Goal: Task Accomplishment & Management: Complete application form

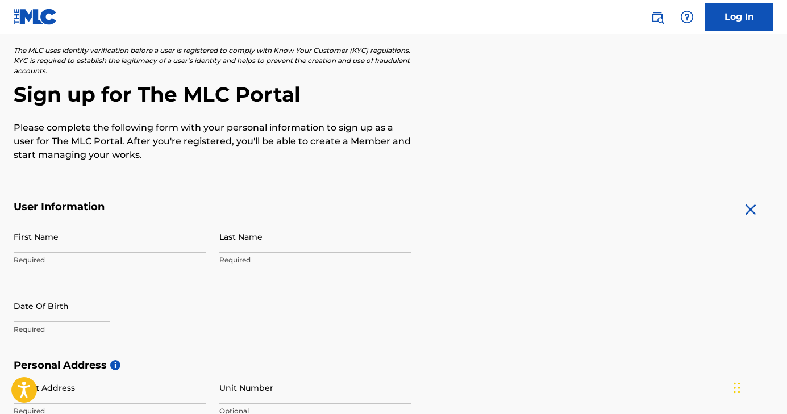
scroll to position [82, 0]
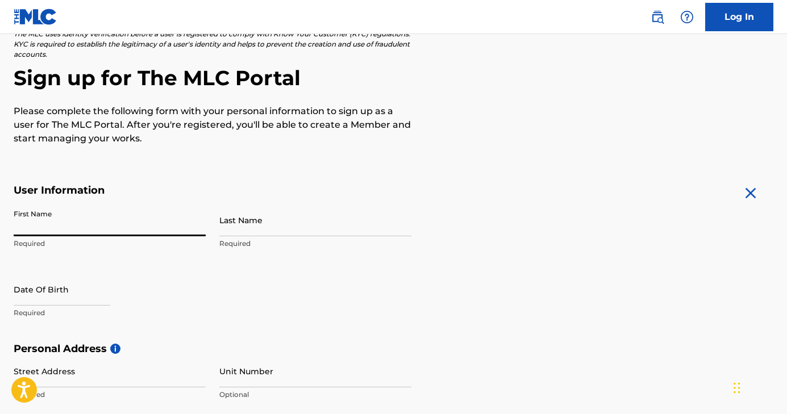
click at [73, 216] on input "First Name" at bounding box center [110, 220] width 192 height 32
type input "U"
click at [77, 234] on input "First Name" at bounding box center [110, 220] width 192 height 32
type input "[PERSON_NAME]"
click at [252, 226] on input "Last Name" at bounding box center [315, 220] width 192 height 32
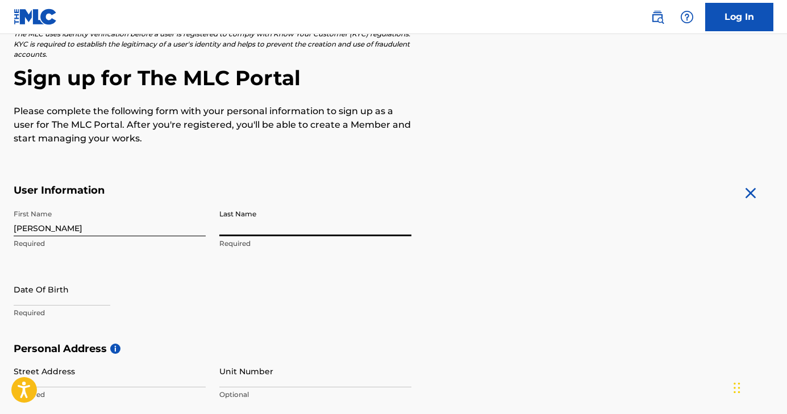
type input "[PERSON_NAME]"
click at [90, 292] on input "text" at bounding box center [62, 289] width 97 height 32
select select "7"
select select "2025"
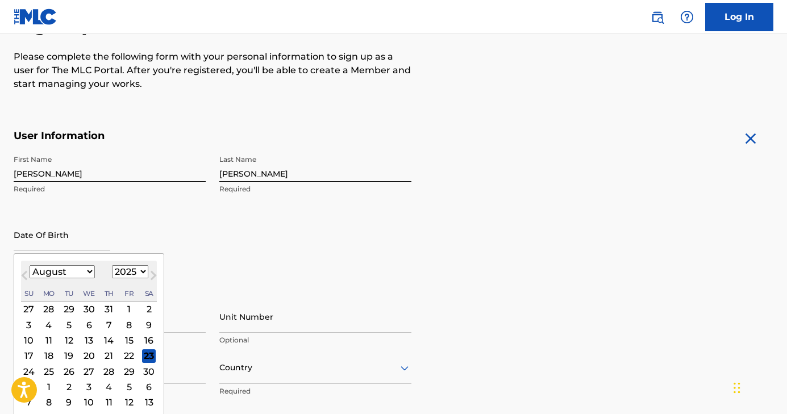
scroll to position [143, 0]
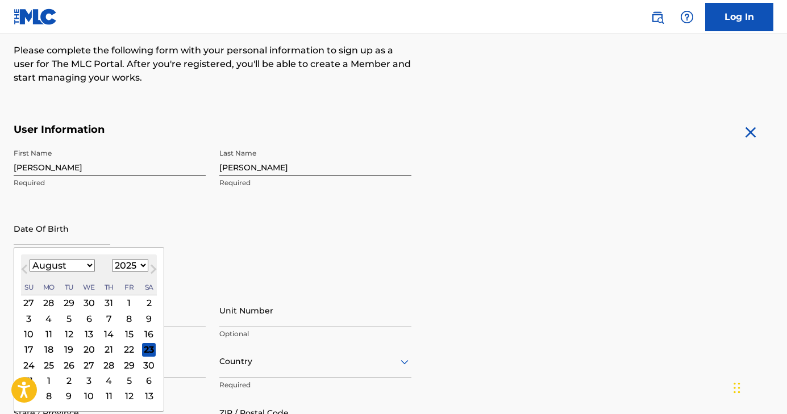
click at [144, 268] on button "Next Month" at bounding box center [153, 272] width 18 height 18
select select "8"
click at [138, 266] on select "1900 1901 1902 1903 1904 1905 1906 1907 1908 1909 1910 1911 1912 1913 1914 1915…" at bounding box center [130, 265] width 36 height 13
select select "2002"
click at [112, 259] on select "1900 1901 1902 1903 1904 1905 1906 1907 1908 1909 1910 1911 1912 1913 1914 1915…" at bounding box center [130, 265] width 36 height 13
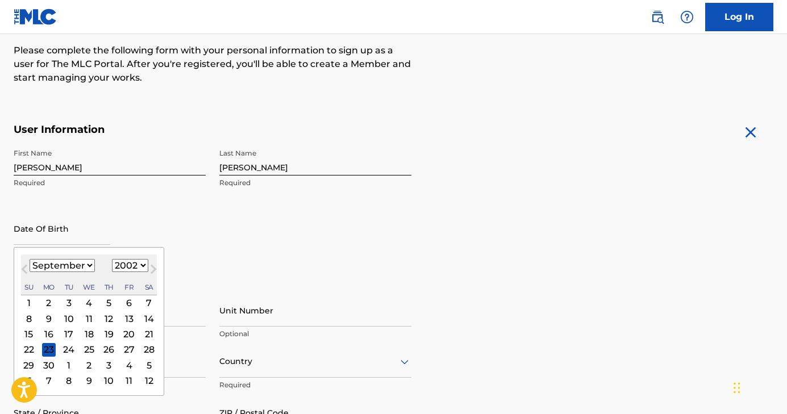
click at [77, 266] on select "January February March April May June July August September October November De…" at bounding box center [62, 265] width 65 height 13
select select "9"
click at [30, 259] on select "January February March April May June July August September October November De…" at bounding box center [62, 265] width 65 height 13
click at [105, 348] on div "24" at bounding box center [109, 350] width 14 height 14
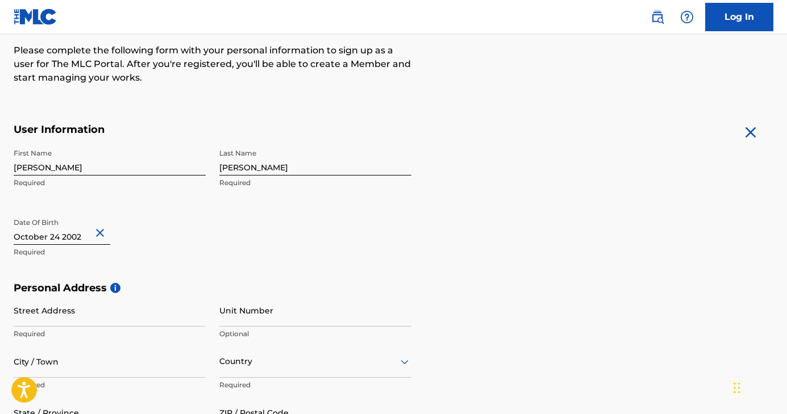
click at [218, 250] on div "First Name [PERSON_NAME] Required Last Name [PERSON_NAME] Required Date Of Birt…" at bounding box center [213, 212] width 398 height 139
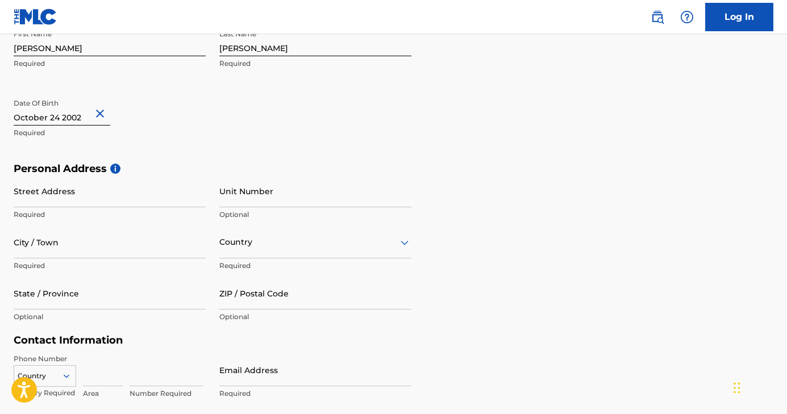
scroll to position [263, 0]
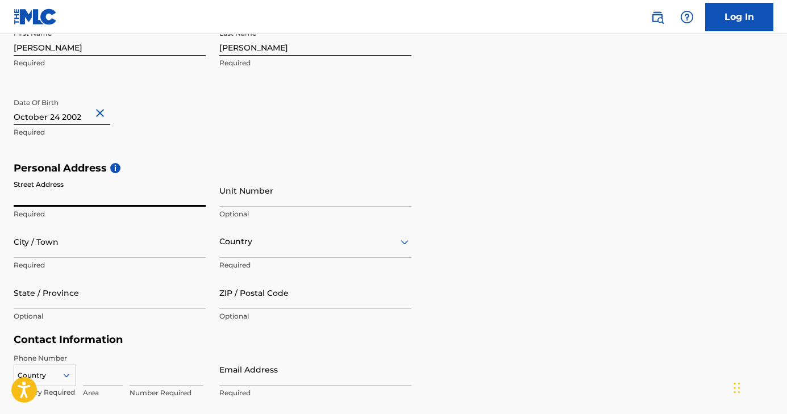
click at [89, 202] on input "Street Address" at bounding box center [110, 191] width 192 height 32
type input "[STREET_ADDRESS]"
click at [250, 200] on input "Unit Number" at bounding box center [315, 191] width 192 height 32
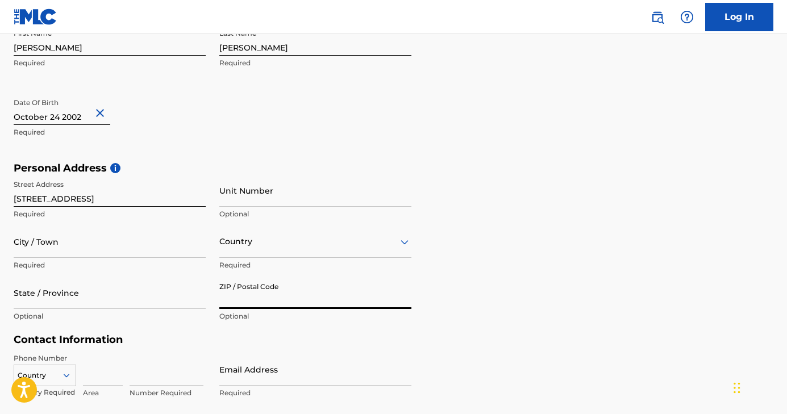
click at [244, 300] on input "ZIP / Postal Code" at bounding box center [315, 293] width 192 height 32
type input "SK8 7RB"
click at [80, 303] on input "State / Province" at bounding box center [110, 293] width 192 height 32
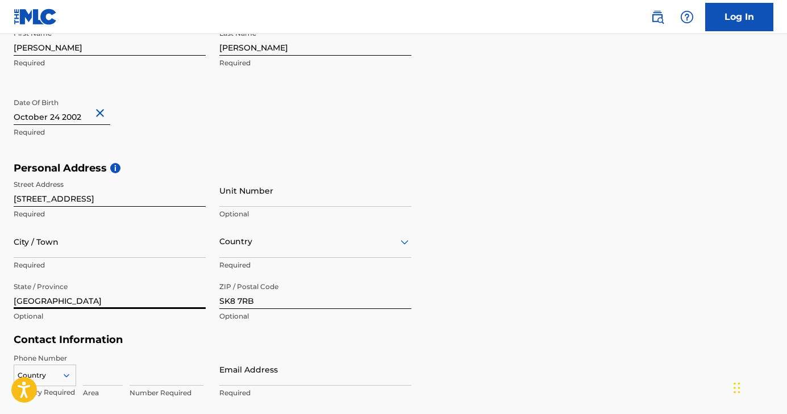
type input "[GEOGRAPHIC_DATA]"
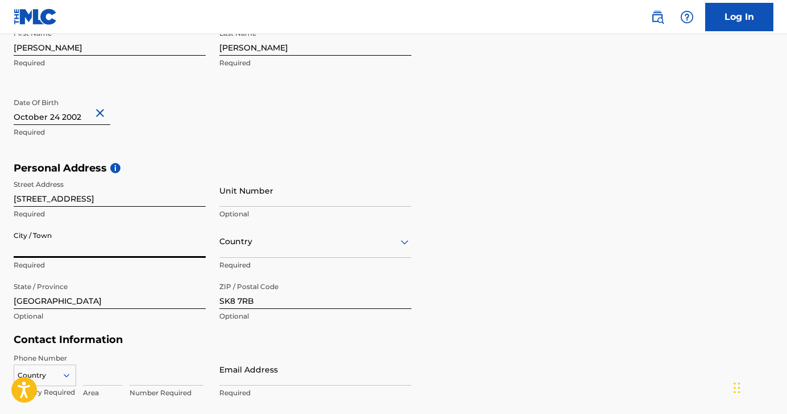
click at [84, 255] on input "City / Town" at bounding box center [110, 242] width 192 height 32
type input "C"
type input "Stockport"
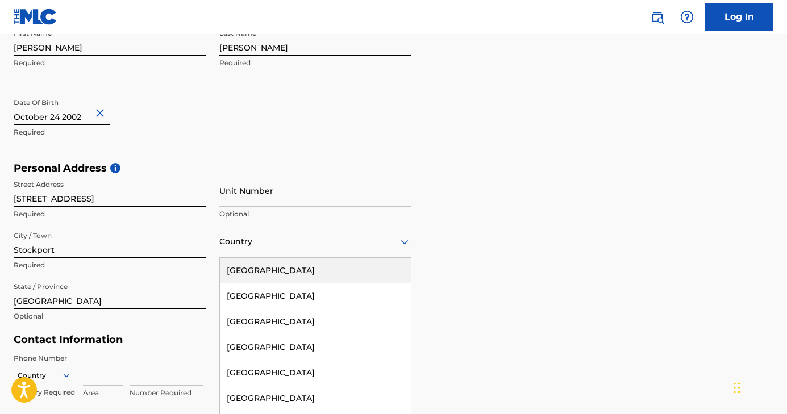
scroll to position [278, 0]
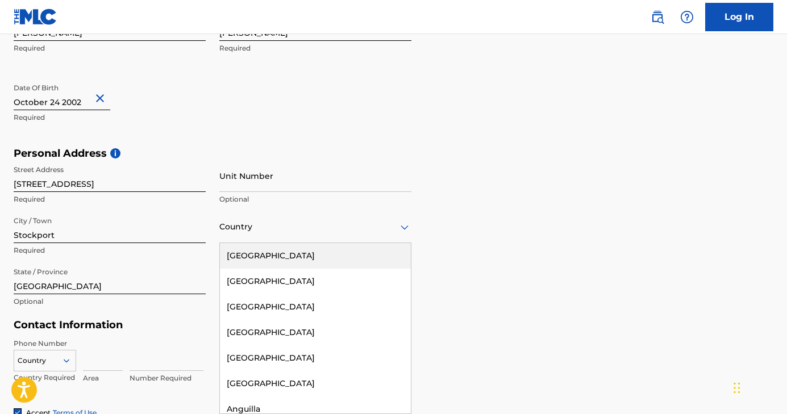
click at [351, 243] on div "[GEOGRAPHIC_DATA], 1 of 223. 223 results available. Use Up and Down to choose o…" at bounding box center [315, 227] width 192 height 32
type input "Kin"
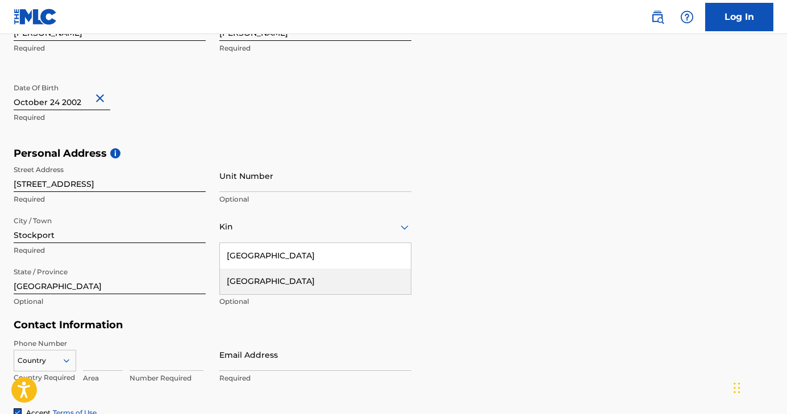
click at [326, 286] on div "[GEOGRAPHIC_DATA]" at bounding box center [315, 282] width 191 height 26
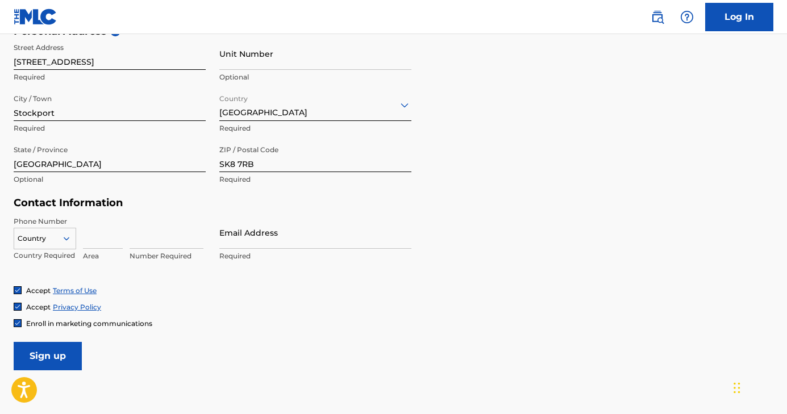
scroll to position [401, 0]
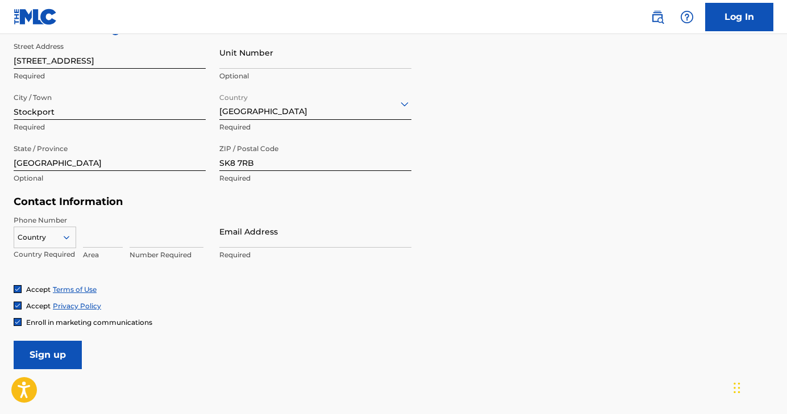
click at [63, 237] on icon at bounding box center [66, 238] width 10 height 10
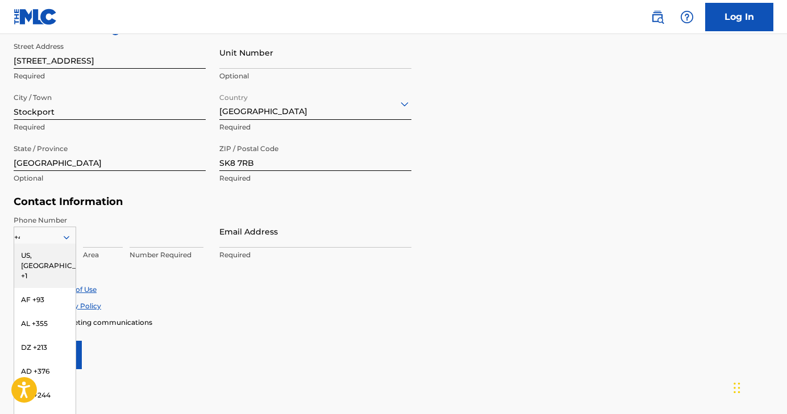
type input "+44"
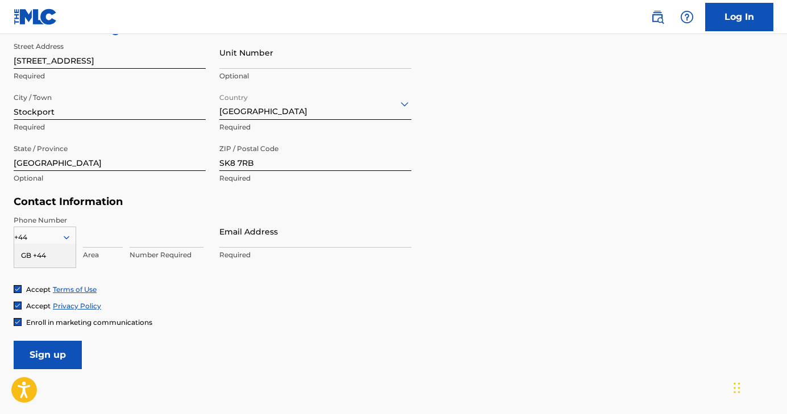
click at [40, 250] on div "GB +44" at bounding box center [44, 256] width 61 height 24
click at [99, 235] on input at bounding box center [103, 231] width 40 height 32
click at [163, 243] on input at bounding box center [167, 231] width 74 height 32
type input "7909700186"
click at [242, 234] on input "Email Address" at bounding box center [315, 231] width 192 height 32
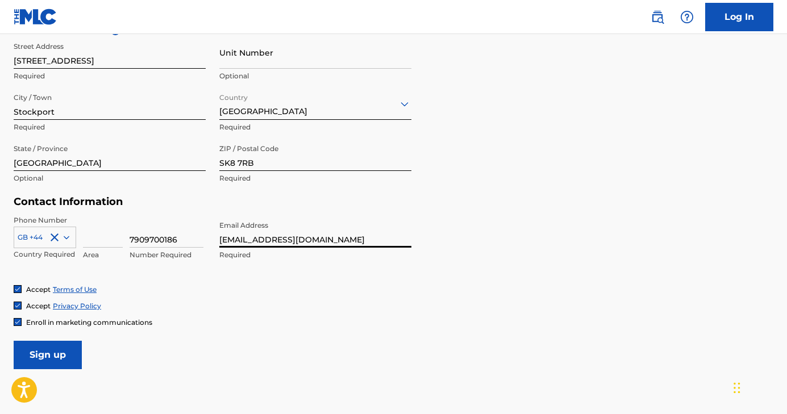
type input "[EMAIL_ADDRESS][DOMAIN_NAME]"
click at [198, 367] on form "User Information First Name [PERSON_NAME] Required Last Name [PERSON_NAME] Requ…" at bounding box center [394, 117] width 760 height 504
click at [19, 322] on img at bounding box center [17, 322] width 7 height 7
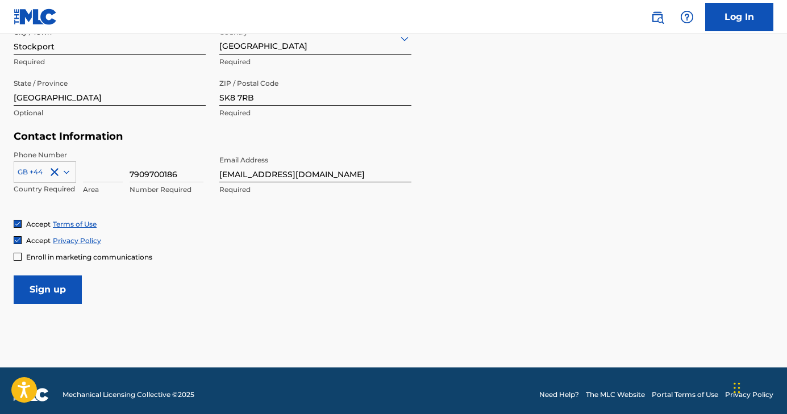
scroll to position [474, 0]
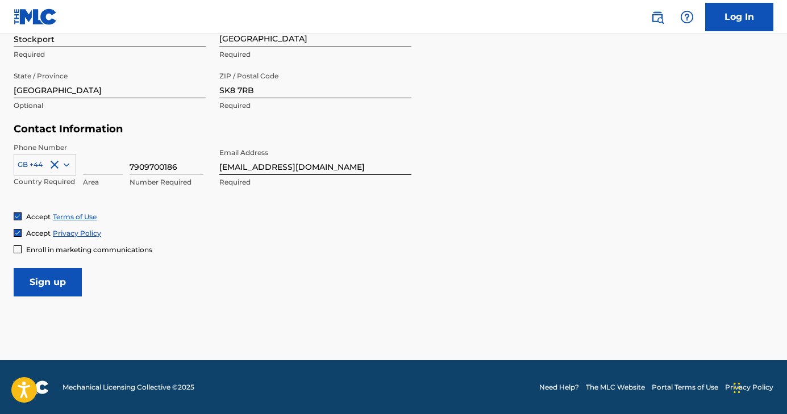
click at [54, 281] on input "Sign up" at bounding box center [48, 282] width 68 height 28
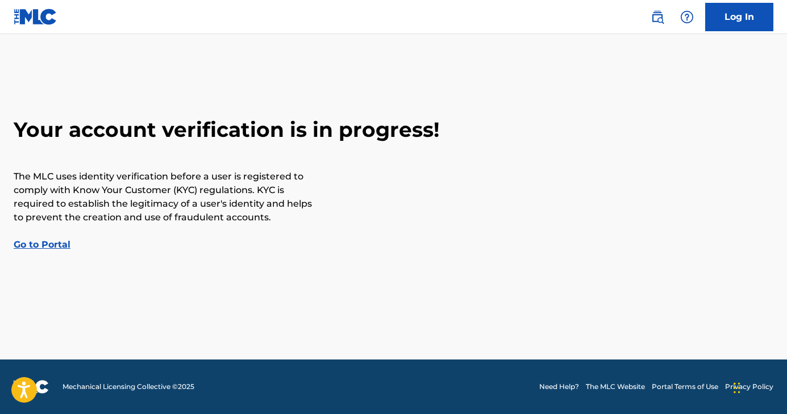
click at [43, 248] on link "Go to Portal" at bounding box center [42, 244] width 57 height 11
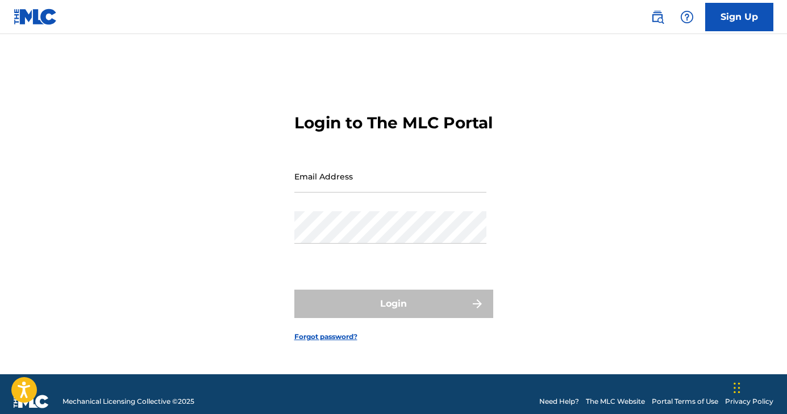
click at [339, 193] on input "Email Address" at bounding box center [391, 176] width 192 height 32
click at [323, 193] on input "Email Address" at bounding box center [391, 176] width 192 height 32
type input "[EMAIL_ADDRESS][DOMAIN_NAME]"
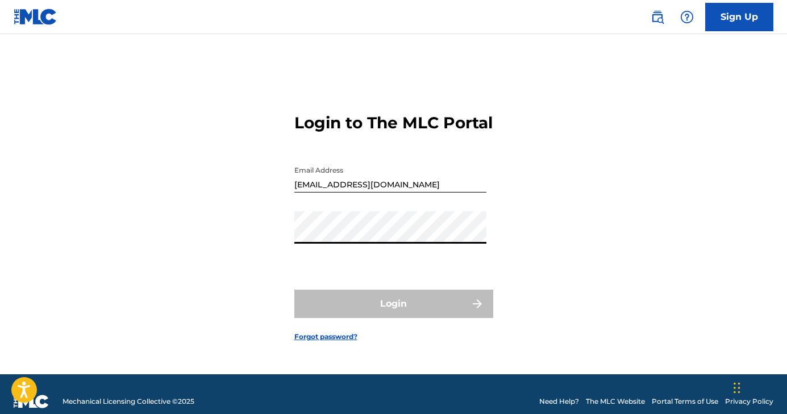
click at [280, 247] on div "Login to The MLC Portal Email Address [EMAIL_ADDRESS][DOMAIN_NAME] Password Log…" at bounding box center [393, 219] width 787 height 312
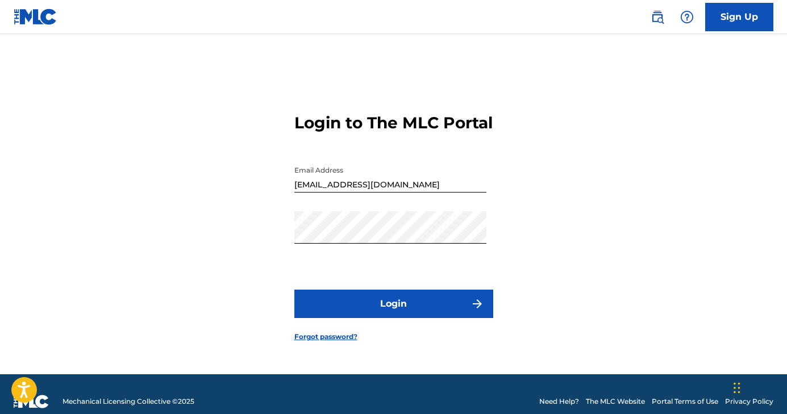
click at [376, 310] on button "Login" at bounding box center [394, 304] width 199 height 28
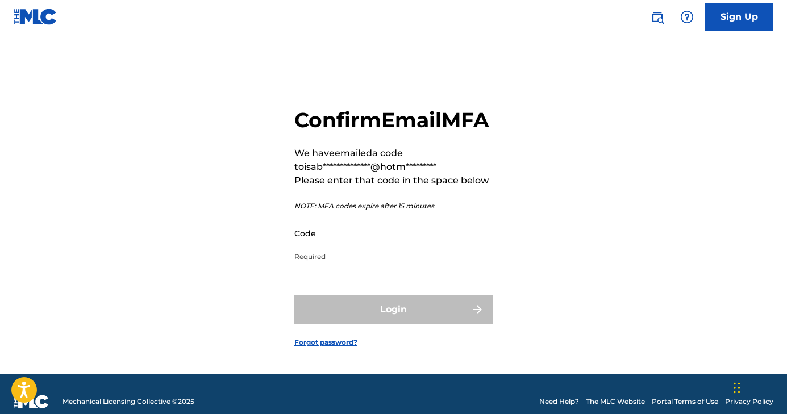
click at [343, 250] on input "Code" at bounding box center [391, 233] width 192 height 32
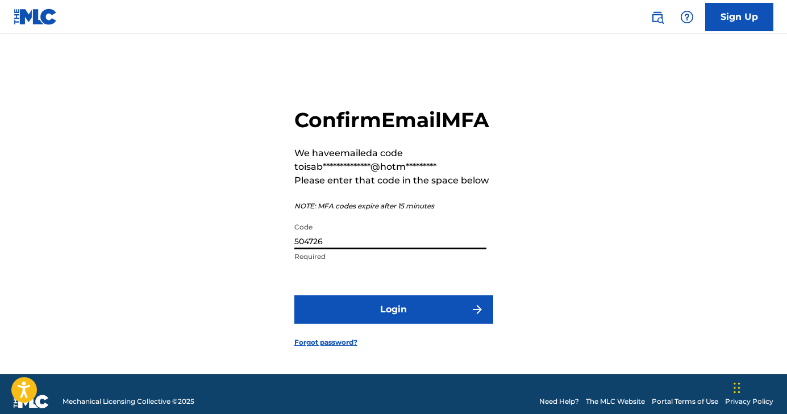
type input "504726"
click at [383, 321] on button "Login" at bounding box center [394, 310] width 199 height 28
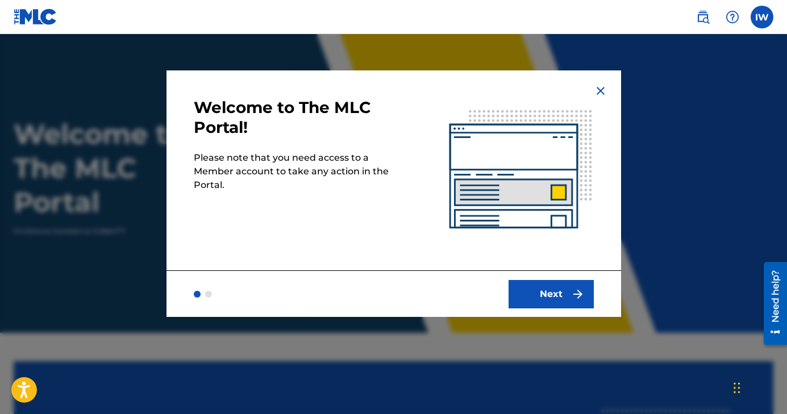
click at [548, 292] on button "Next" at bounding box center [551, 294] width 85 height 28
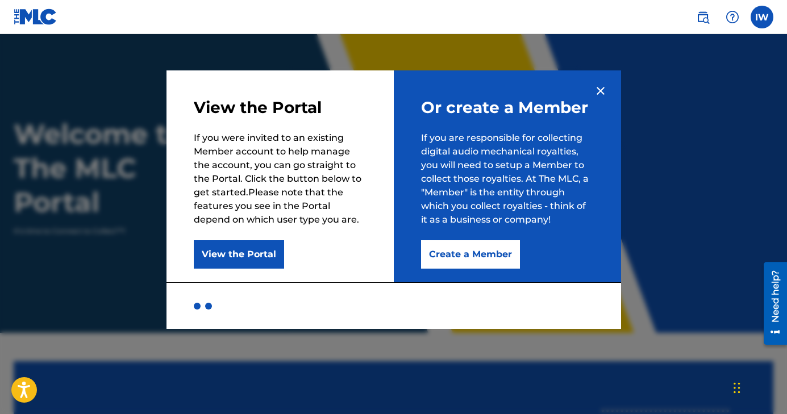
click at [229, 254] on button "View the Portal" at bounding box center [239, 254] width 90 height 28
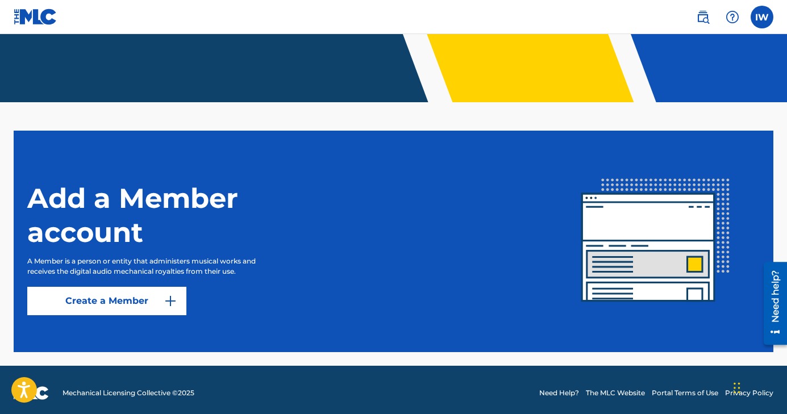
scroll to position [237, 0]
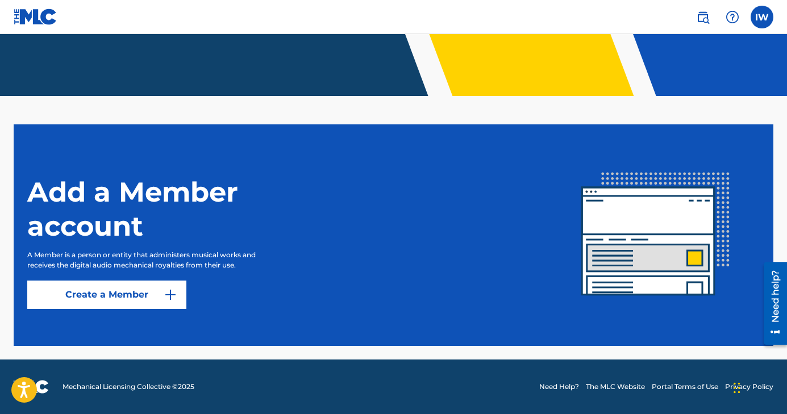
click at [118, 298] on link "Create a Member" at bounding box center [106, 295] width 159 height 28
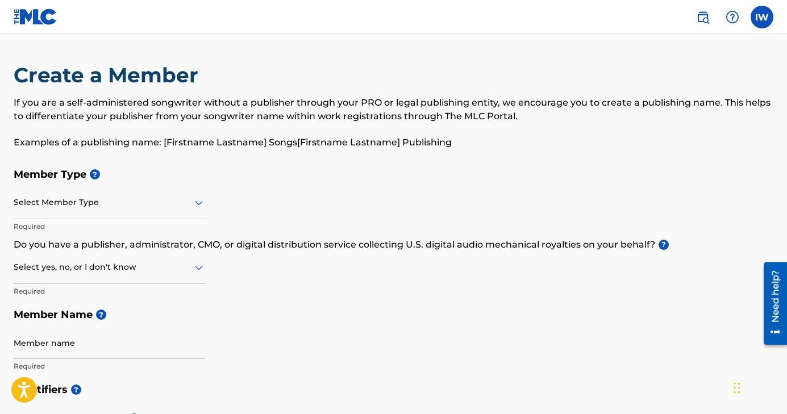
click at [168, 205] on div at bounding box center [110, 203] width 192 height 14
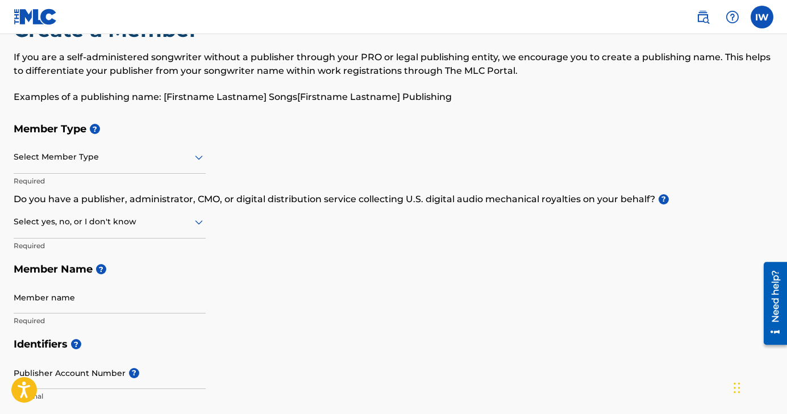
click at [58, 298] on input "Member name" at bounding box center [110, 297] width 192 height 32
click at [317, 317] on div "Member Type ? Select Member Type Required Do you have a publisher, administrato…" at bounding box center [394, 224] width 760 height 215
click at [73, 303] on input "Member name" at bounding box center [110, 297] width 192 height 32
click at [303, 292] on div "Member Type ? Select Member Type Required Do you have a publisher, administrato…" at bounding box center [394, 224] width 760 height 215
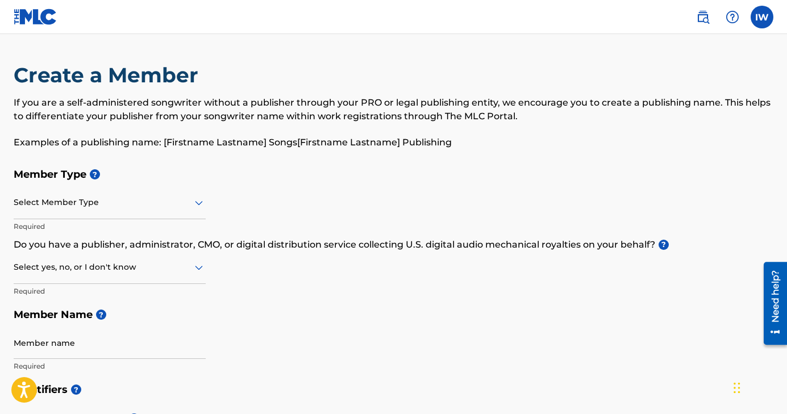
click at [138, 270] on div at bounding box center [110, 267] width 192 height 14
click at [56, 321] on div "No" at bounding box center [109, 323] width 191 height 26
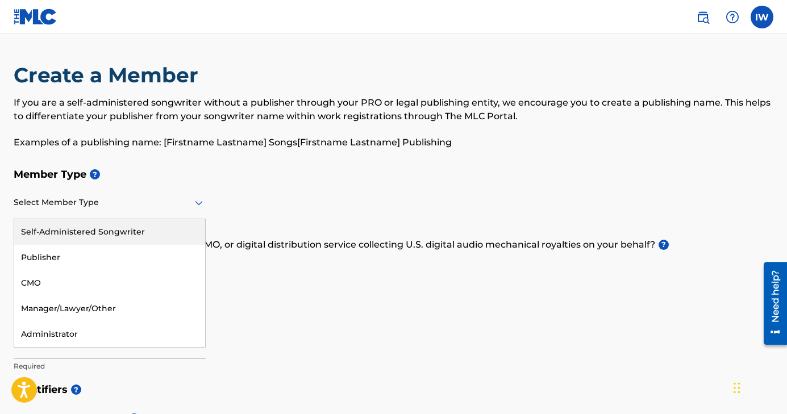
click at [115, 210] on div "Select Member Type" at bounding box center [110, 203] width 192 height 32
click at [98, 231] on div "Self-Administered Songwriter" at bounding box center [109, 232] width 191 height 26
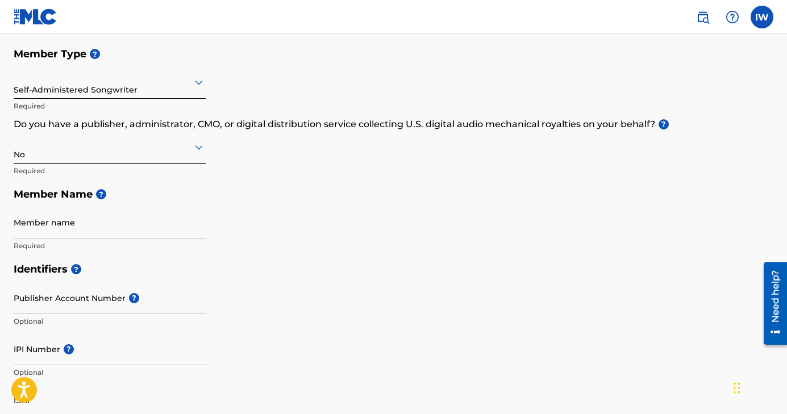
scroll to position [122, 0]
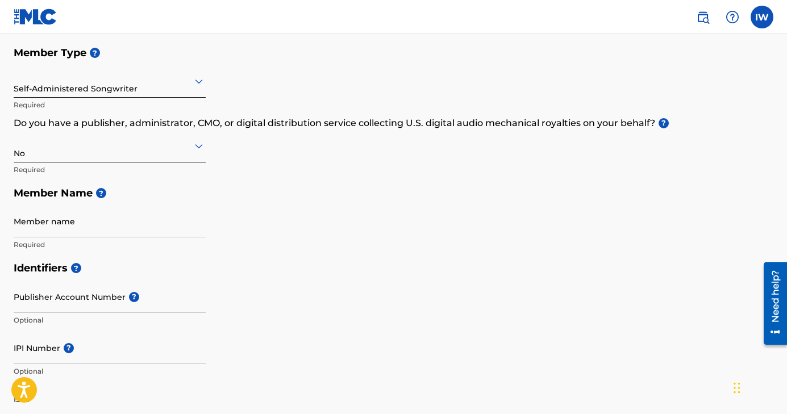
click at [98, 227] on input "Member name" at bounding box center [110, 221] width 192 height 32
type input "[PERSON_NAME]"
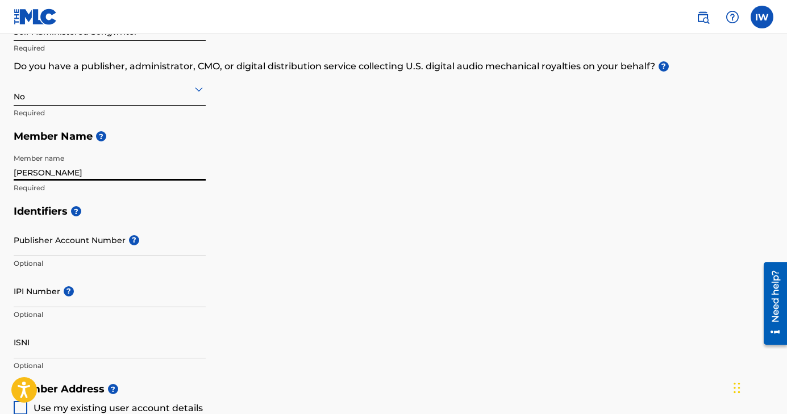
scroll to position [177, 0]
click at [84, 299] on input "IPI Number ?" at bounding box center [110, 292] width 192 height 32
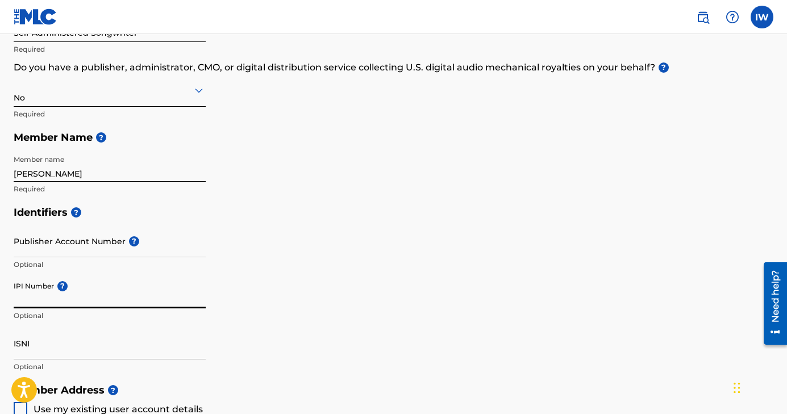
paste input "1012300940"
type input "1012300940"
click at [323, 297] on div "Identifiers ? Publisher Account Number ? Optional IPI Number ? 1012300940 Optio…" at bounding box center [394, 290] width 760 height 178
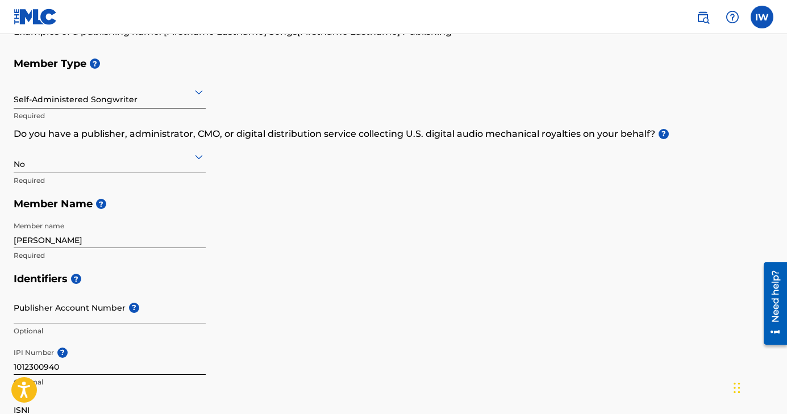
scroll to position [105, 0]
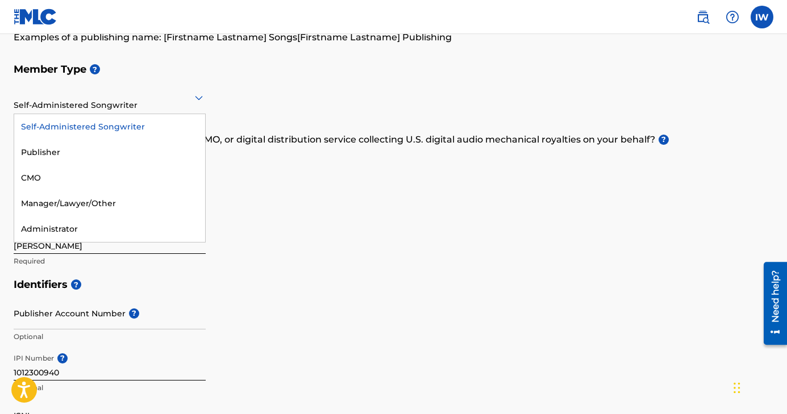
click at [185, 100] on div at bounding box center [110, 97] width 192 height 14
click at [113, 125] on div "Self-Administered Songwriter" at bounding box center [109, 127] width 191 height 26
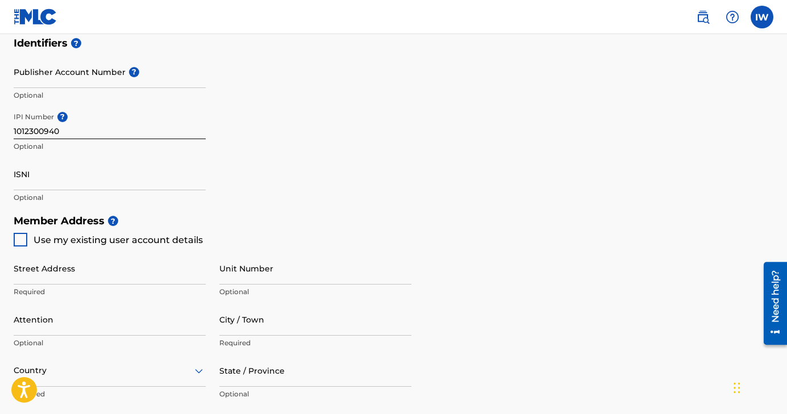
scroll to position [352, 0]
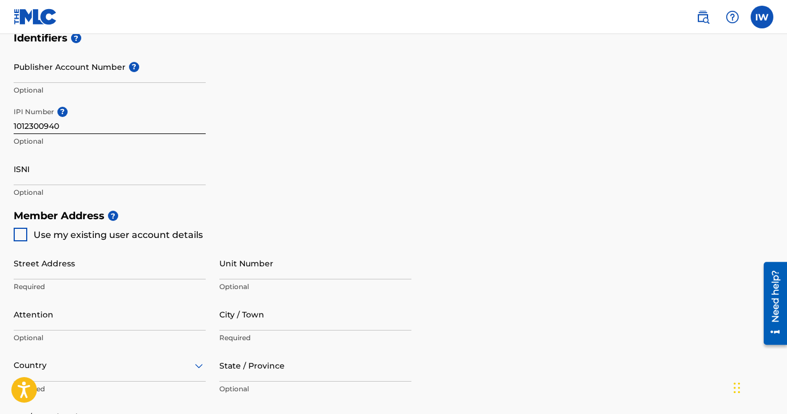
click at [82, 175] on input "ISNI" at bounding box center [110, 169] width 192 height 32
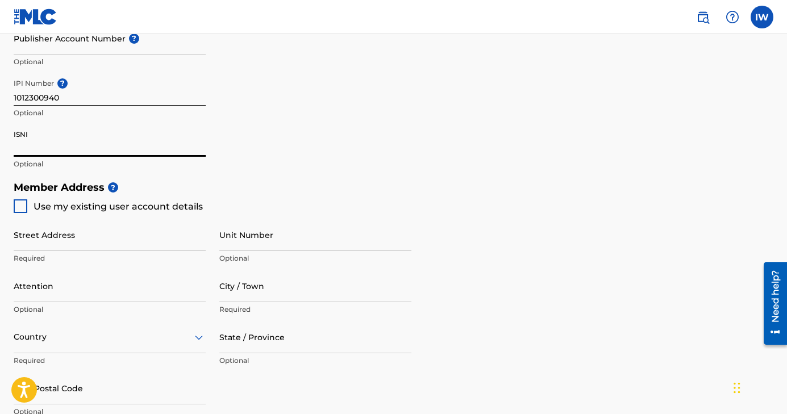
scroll to position [400, 0]
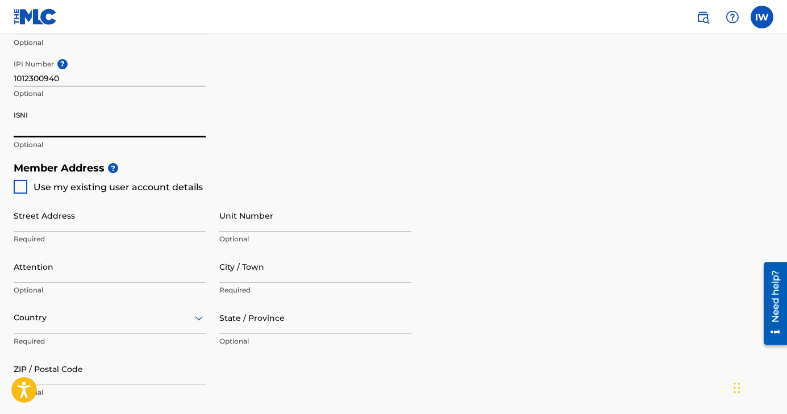
click at [354, 143] on div "Identifiers ? Publisher Account Number ? Optional IPI Number ? 1012300940 Optio…" at bounding box center [394, 67] width 760 height 178
click at [20, 186] on div at bounding box center [21, 187] width 14 height 14
type input "[STREET_ADDRESS]"
type input "Stockport"
type input "[GEOGRAPHIC_DATA]"
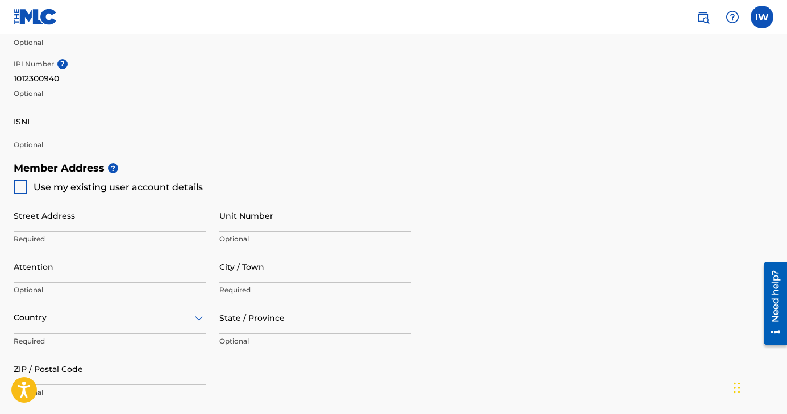
type input "SK8 7RB"
type input "7909700186"
type input "[EMAIL_ADDRESS][DOMAIN_NAME]"
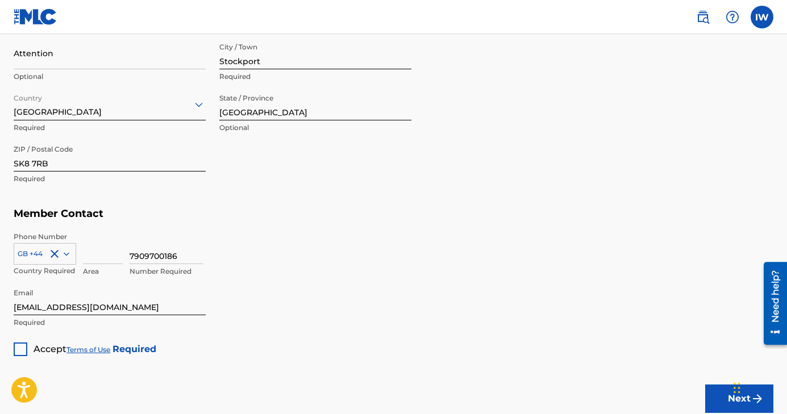
scroll to position [652, 0]
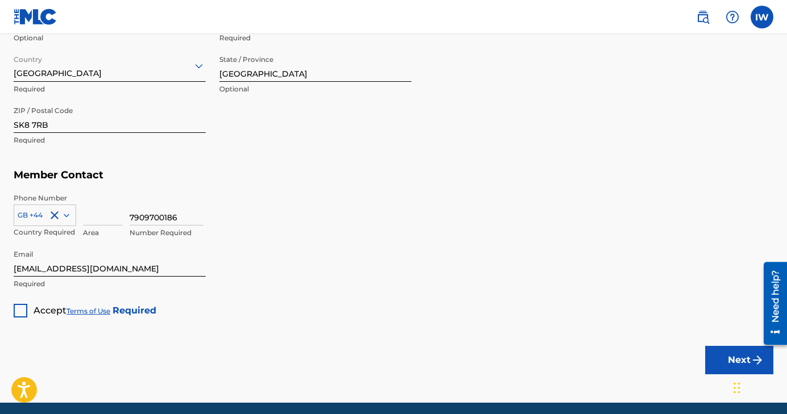
click at [102, 217] on input at bounding box center [103, 209] width 40 height 32
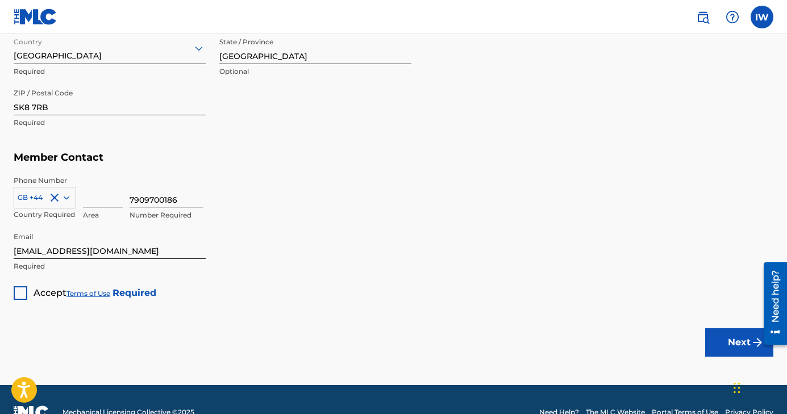
scroll to position [675, 0]
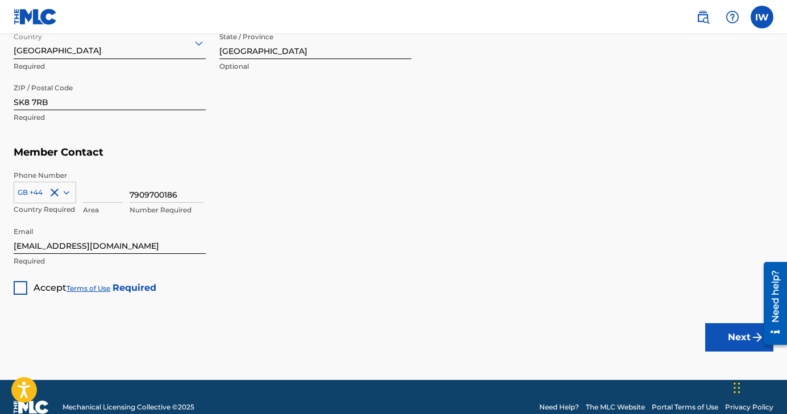
click at [18, 286] on div at bounding box center [21, 288] width 14 height 14
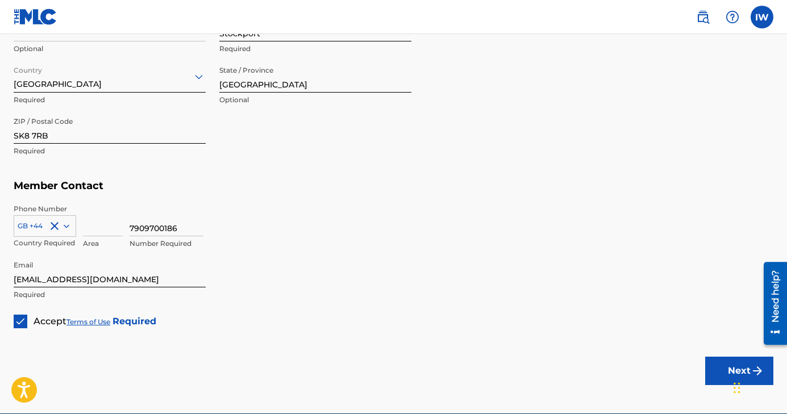
scroll to position [638, 0]
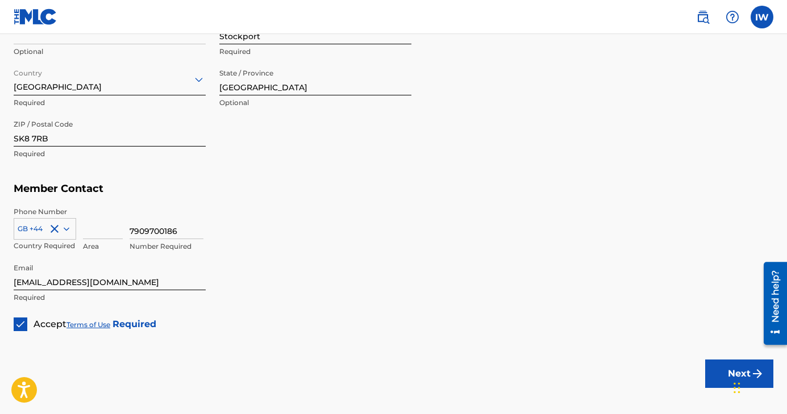
click at [130, 232] on input "7909700186" at bounding box center [167, 223] width 74 height 32
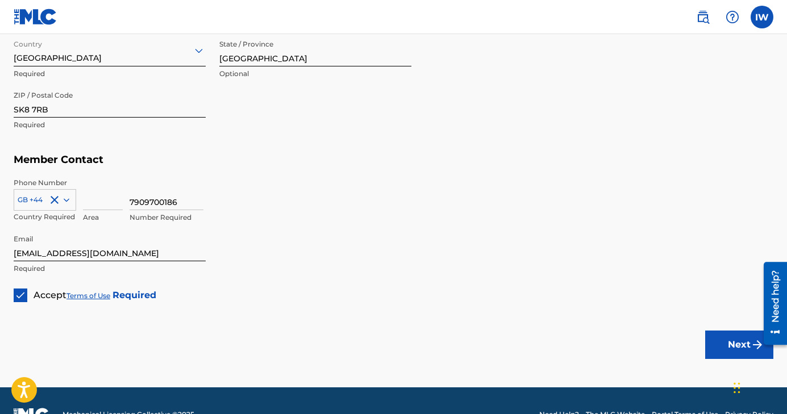
scroll to position [695, 0]
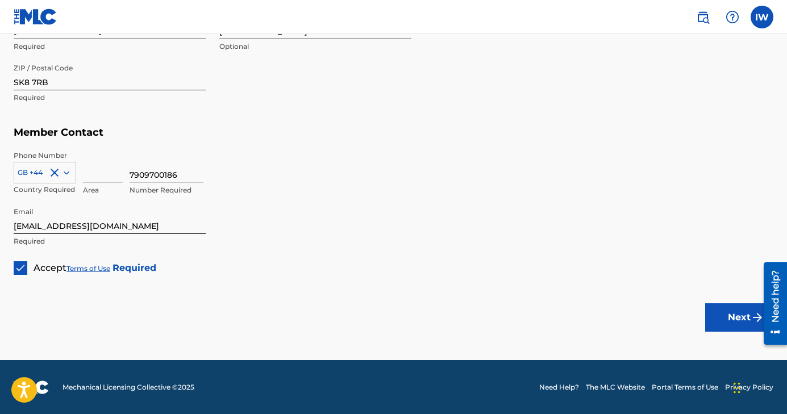
click at [743, 319] on button "Next" at bounding box center [740, 318] width 68 height 28
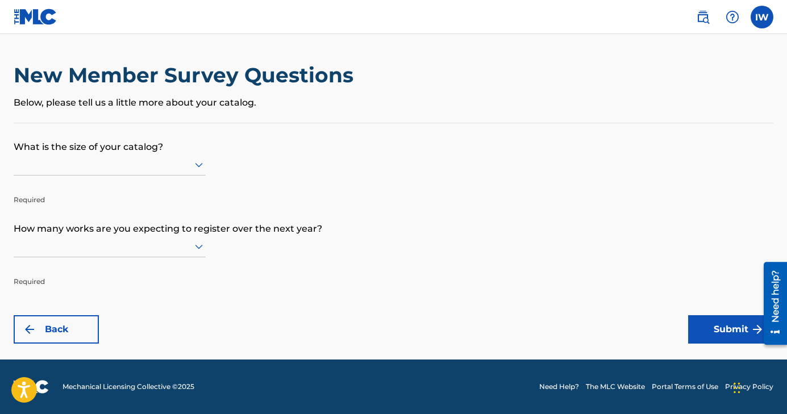
click at [152, 157] on div at bounding box center [110, 164] width 192 height 14
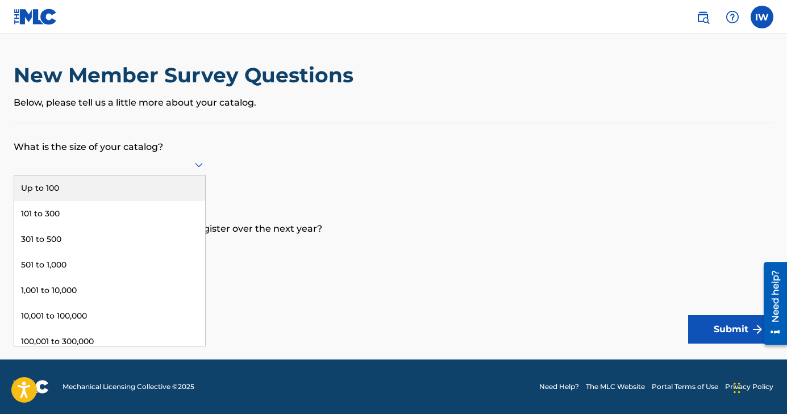
click at [86, 189] on div "Up to 100" at bounding box center [109, 189] width 191 height 26
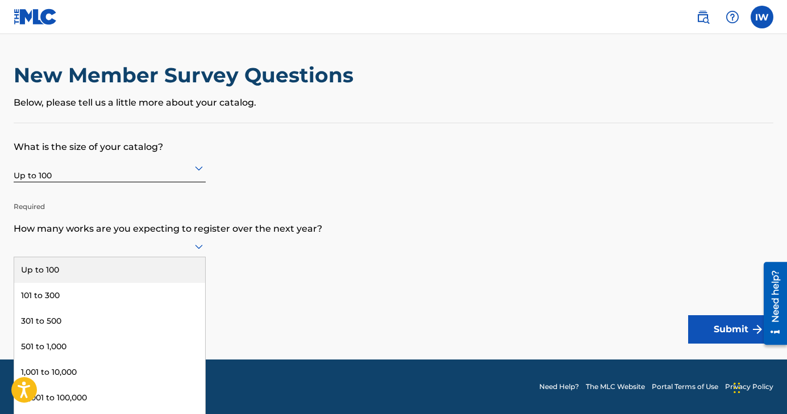
scroll to position [1, 0]
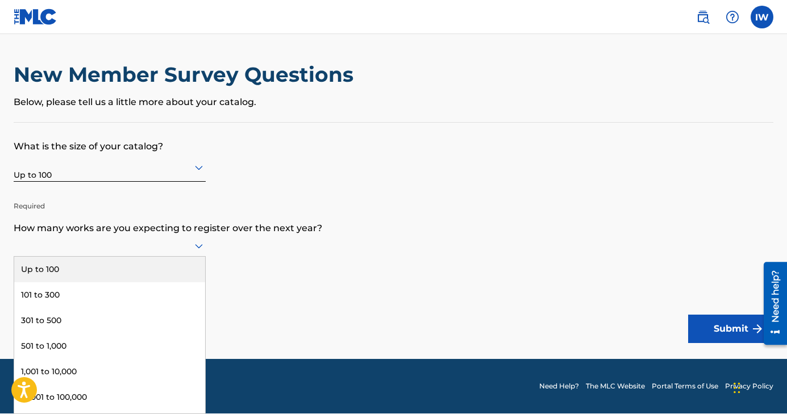
click at [178, 251] on div at bounding box center [110, 246] width 192 height 14
click at [66, 266] on div "Up to 100" at bounding box center [109, 270] width 191 height 26
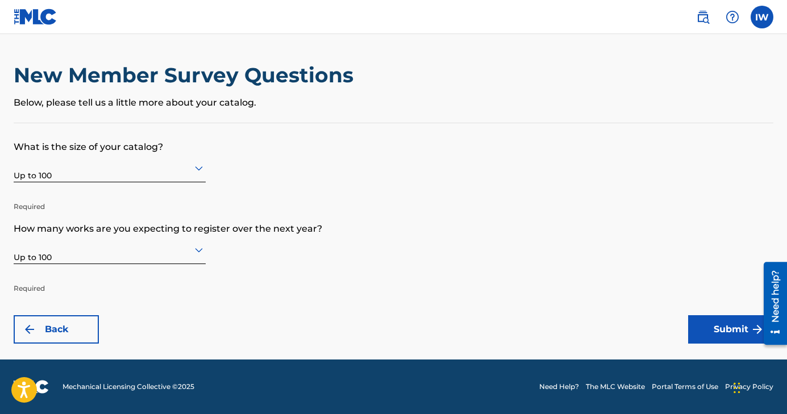
scroll to position [0, 0]
click at [199, 168] on icon at bounding box center [199, 168] width 14 height 14
click at [381, 248] on form "What is the size of your catalog? Up to 100 Required How many works are you exp…" at bounding box center [394, 233] width 760 height 221
click at [712, 331] on button "Submit" at bounding box center [730, 330] width 85 height 28
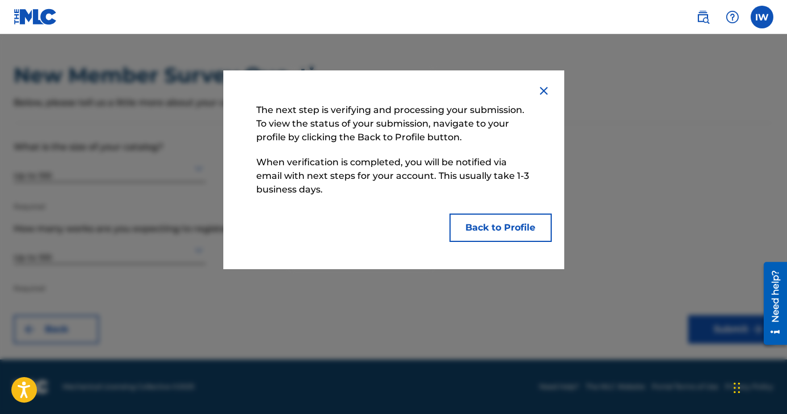
click at [495, 219] on button "Back to Profile" at bounding box center [501, 228] width 102 height 28
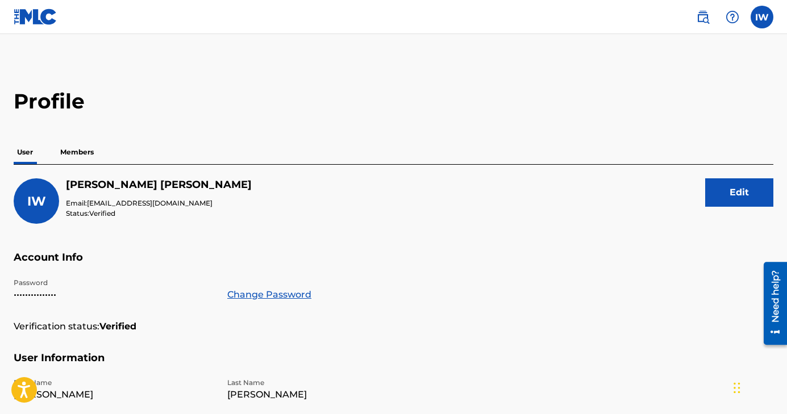
click at [75, 150] on p "Members" at bounding box center [77, 152] width 40 height 24
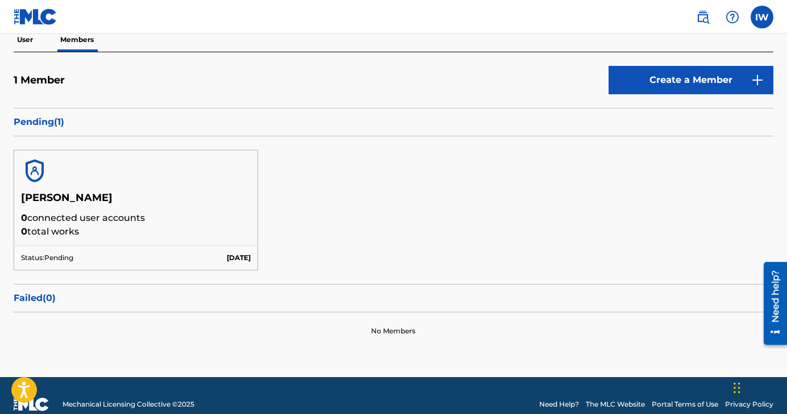
scroll to position [128, 0]
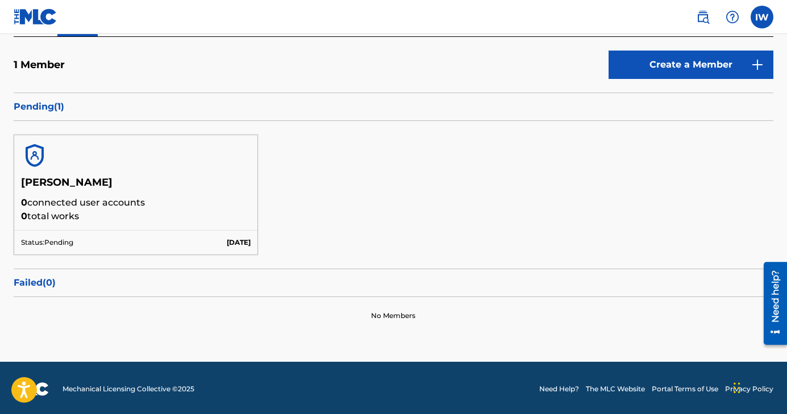
drag, startPoint x: 28, startPoint y: 202, endPoint x: 161, endPoint y: 207, distance: 133.1
click at [161, 207] on p "0 connected user accounts" at bounding box center [136, 203] width 230 height 14
click at [153, 203] on p "0 connected user accounts" at bounding box center [136, 203] width 230 height 14
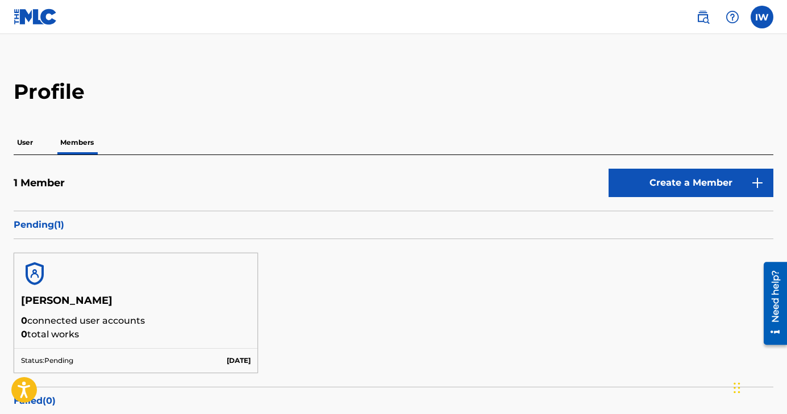
scroll to position [0, 0]
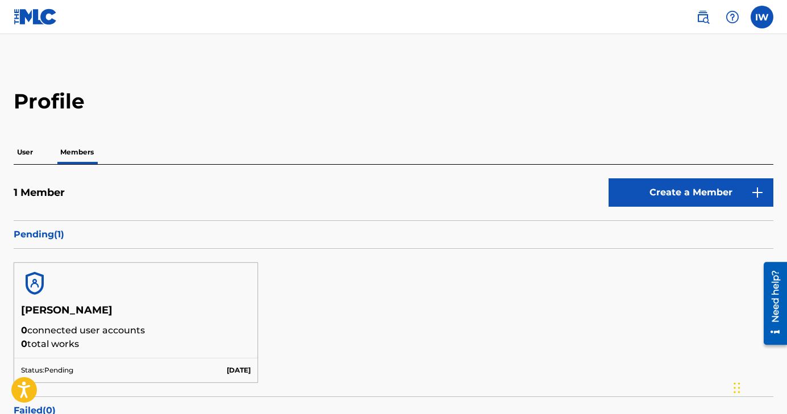
click at [24, 152] on p "User" at bounding box center [25, 152] width 23 height 24
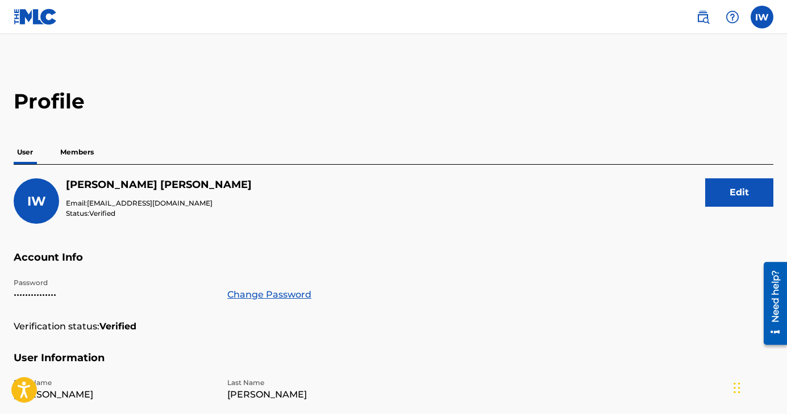
click at [76, 155] on p "Members" at bounding box center [77, 152] width 40 height 24
